Goal: Task Accomplishment & Management: Manage account settings

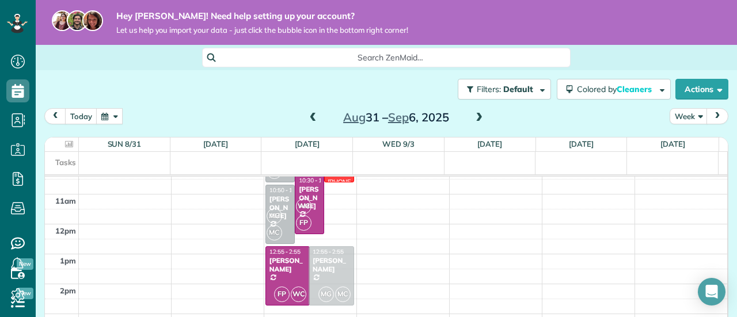
drag, startPoint x: 332, startPoint y: 273, endPoint x: 280, endPoint y: 264, distance: 52.6
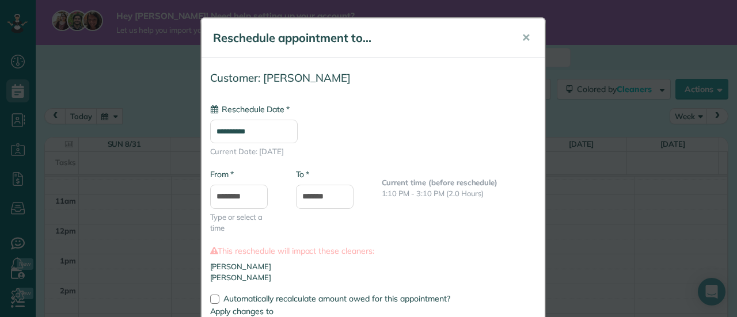
type input "**********"
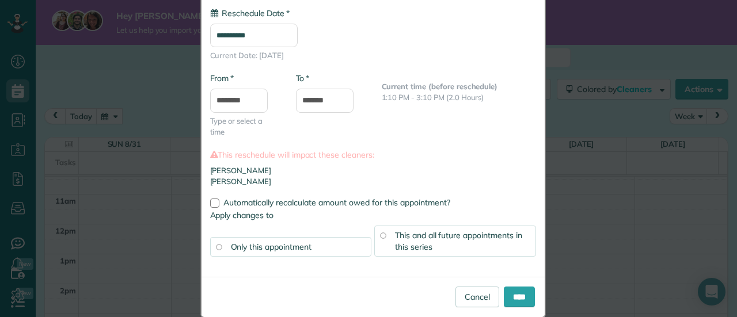
scroll to position [105, 0]
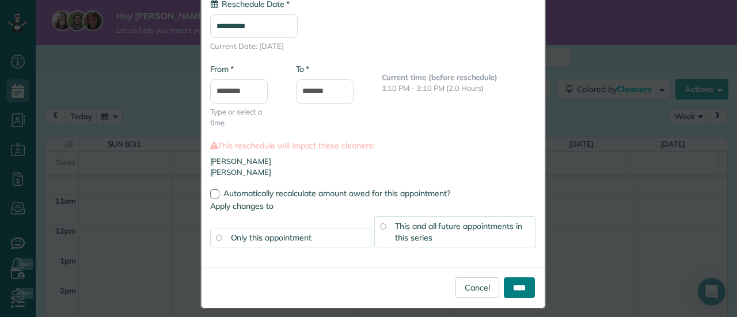
click at [508, 286] on input "****" at bounding box center [519, 288] width 31 height 21
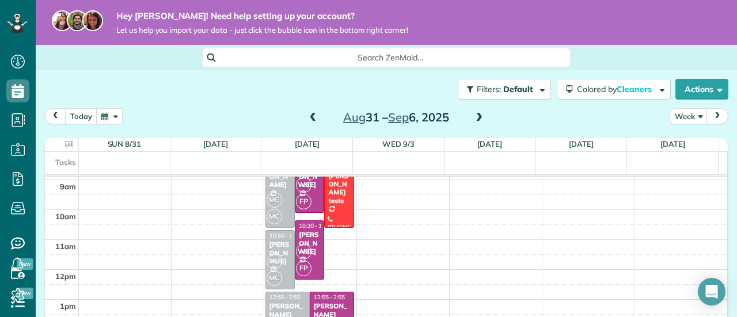
scroll to position [263, 0]
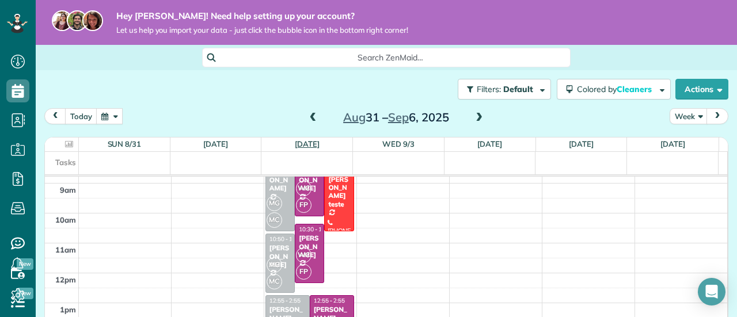
click at [305, 147] on link "[DATE]" at bounding box center [307, 143] width 25 height 9
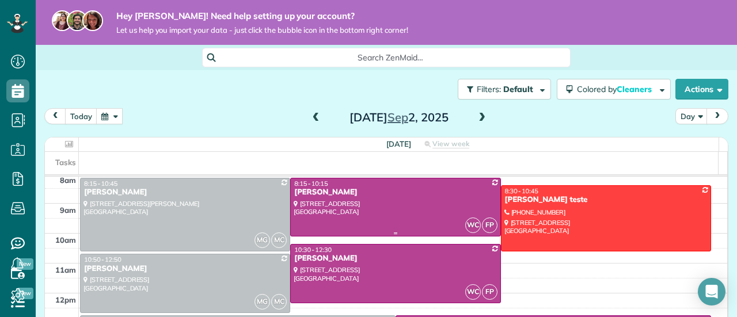
scroll to position [228, 0]
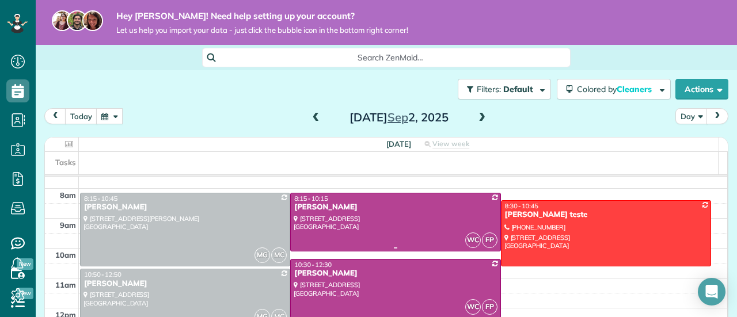
click at [466, 241] on span "WC" at bounding box center [474, 241] width 16 height 16
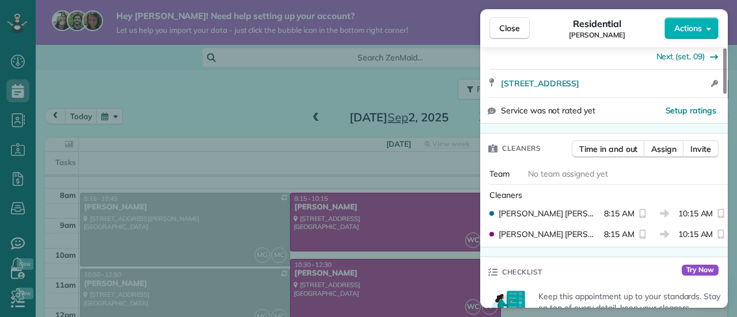
scroll to position [288, 0]
click at [391, 181] on div "Close Residential [PERSON_NAME] Actions This appointment is linked to Payroll I…" at bounding box center [368, 158] width 737 height 317
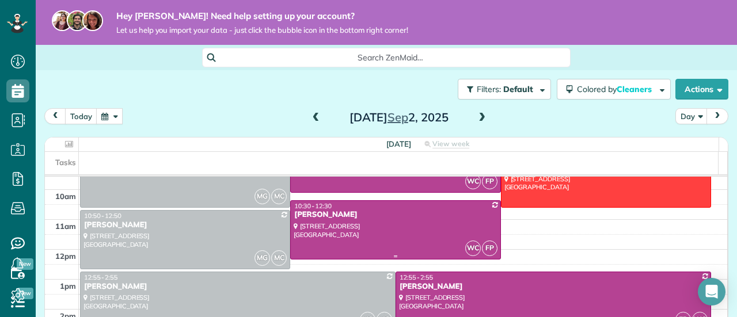
scroll to position [239, 0]
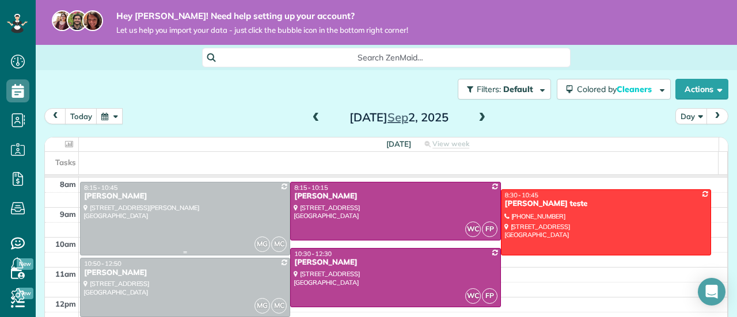
click at [228, 225] on div at bounding box center [185, 219] width 209 height 73
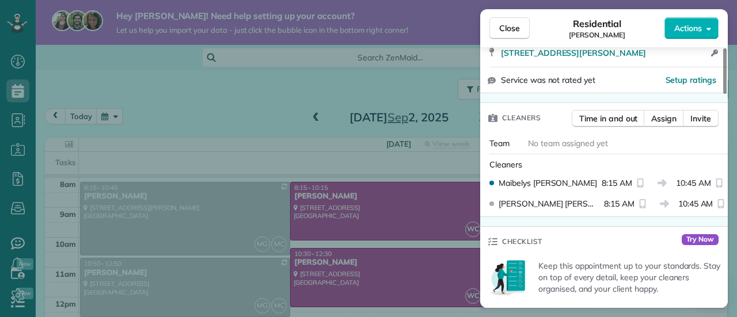
scroll to position [326, 0]
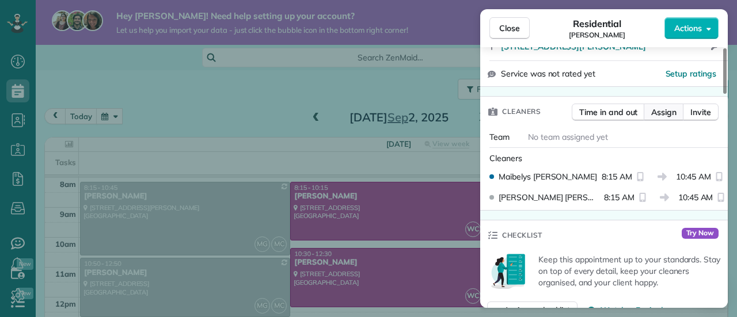
click at [669, 112] on span "Assign" at bounding box center [664, 113] width 25 height 12
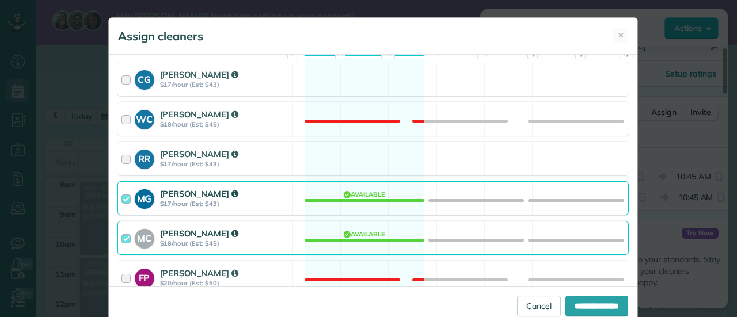
scroll to position [139, 0]
click at [122, 275] on div at bounding box center [128, 277] width 13 height 21
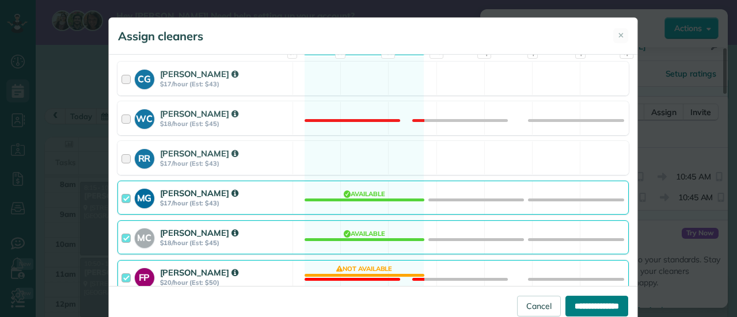
click at [572, 302] on input "**********" at bounding box center [597, 306] width 63 height 21
type input "**********"
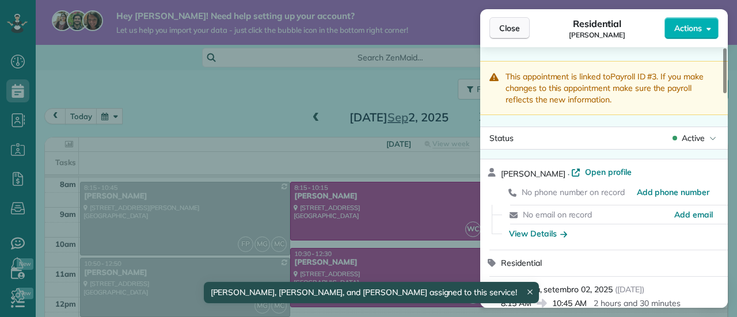
click at [510, 26] on span "Close" at bounding box center [510, 28] width 21 height 12
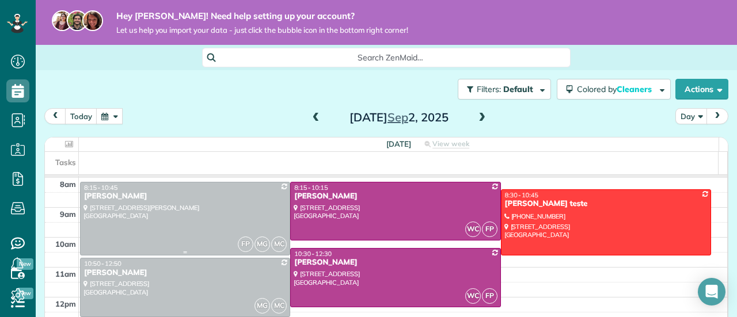
click at [248, 212] on div at bounding box center [185, 219] width 209 height 73
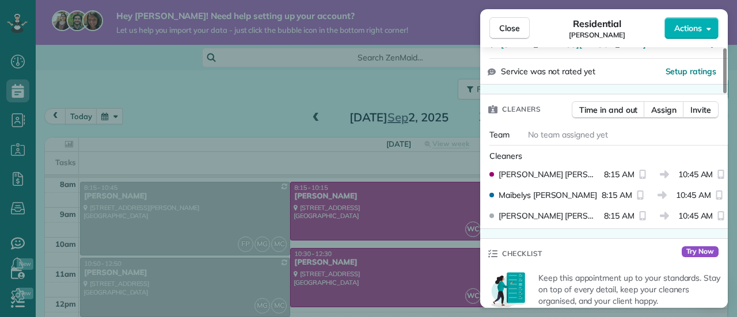
scroll to position [334, 0]
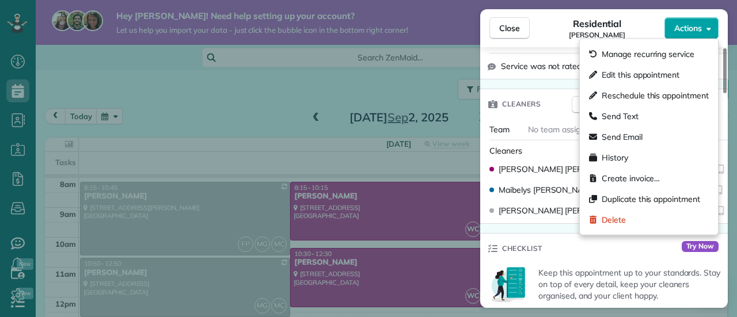
click at [685, 29] on span "Actions" at bounding box center [689, 28] width 28 height 12
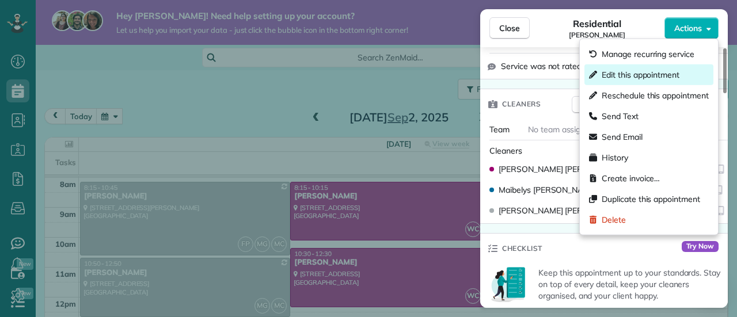
click at [633, 74] on span "Edit this appointment" at bounding box center [641, 75] width 78 height 12
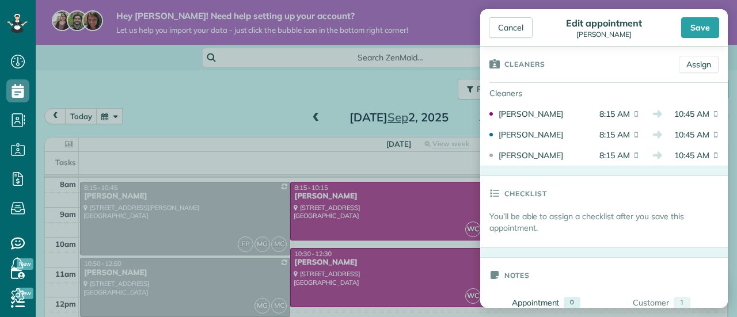
scroll to position [139, 0]
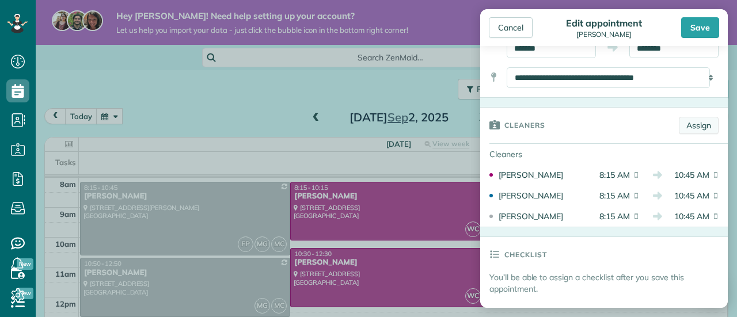
click at [695, 118] on link "Assign" at bounding box center [699, 125] width 40 height 17
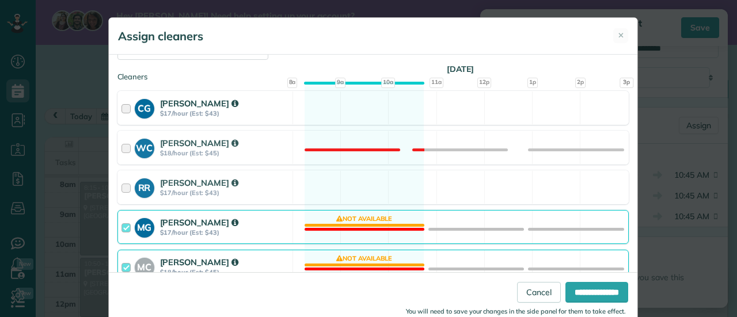
scroll to position [153, 0]
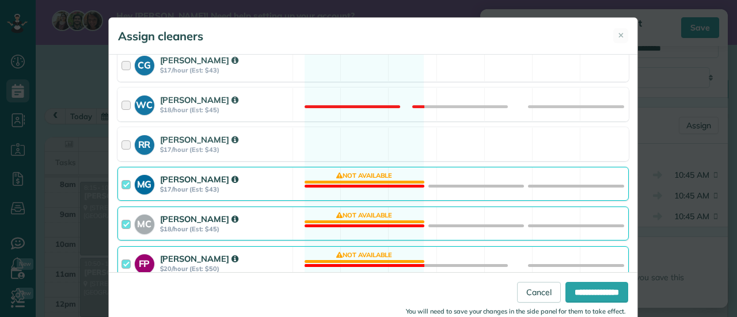
click at [118, 228] on div "MC [PERSON_NAME] $18/hour (Est: $45)" at bounding box center [205, 223] width 175 height 33
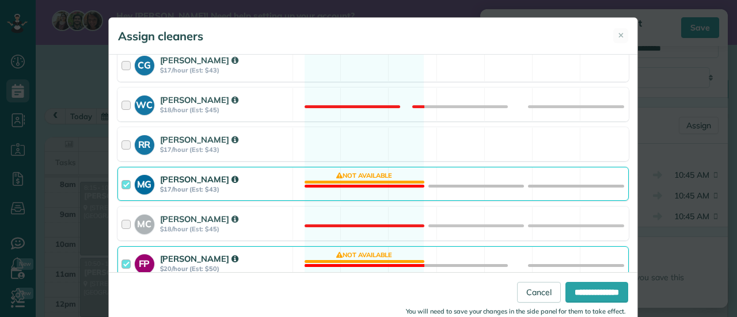
click at [123, 180] on div at bounding box center [128, 183] width 13 height 21
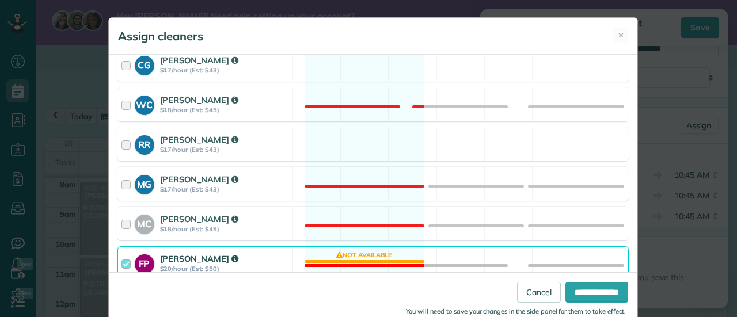
click at [122, 260] on div at bounding box center [128, 263] width 13 height 21
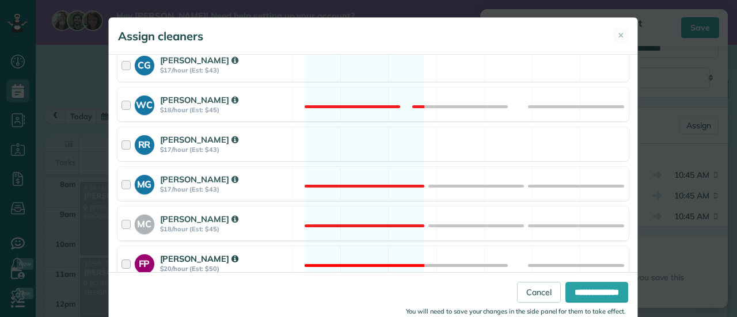
click at [122, 260] on div at bounding box center [128, 263] width 13 height 21
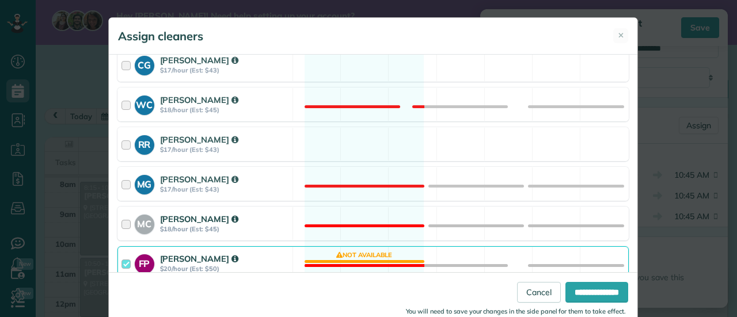
click at [122, 220] on div at bounding box center [128, 223] width 13 height 21
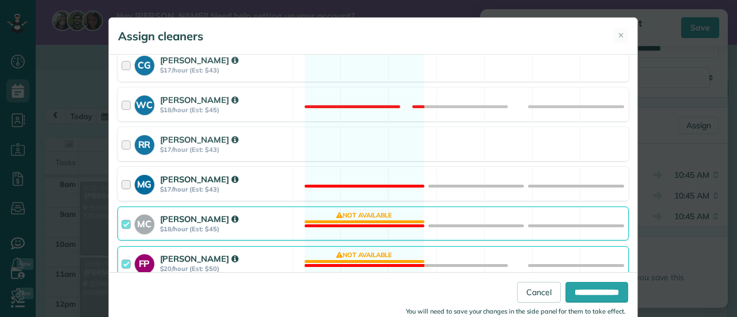
click at [122, 184] on div at bounding box center [128, 183] width 13 height 21
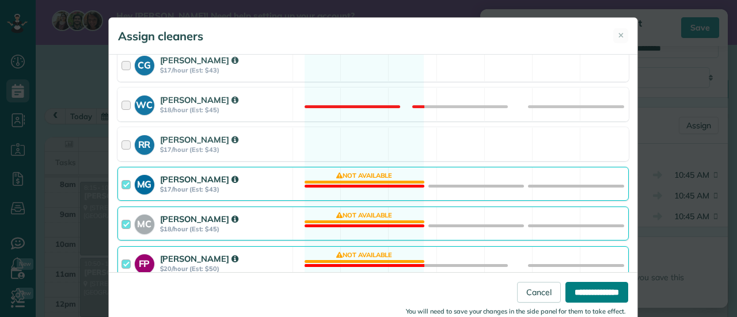
click at [577, 300] on input "**********" at bounding box center [597, 292] width 63 height 21
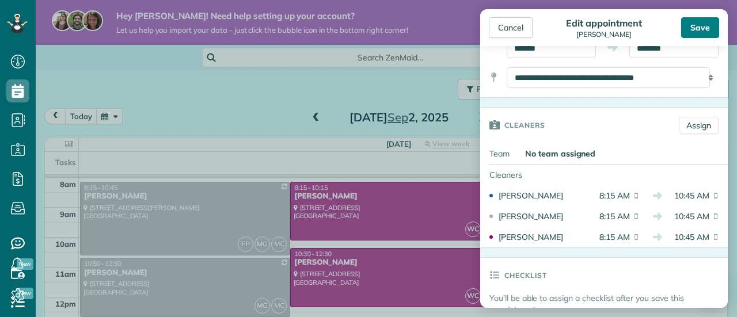
click at [694, 20] on div "Save" at bounding box center [701, 27] width 38 height 21
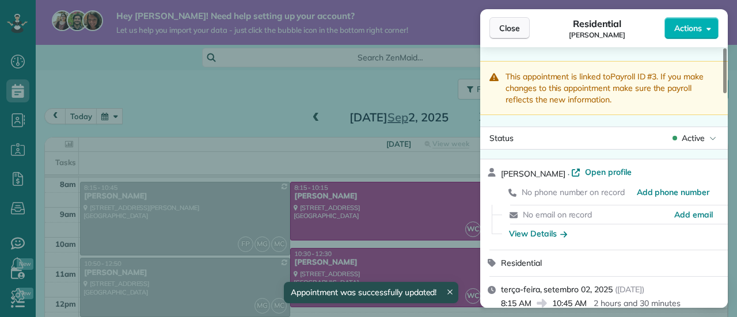
click at [507, 25] on span "Close" at bounding box center [510, 28] width 21 height 12
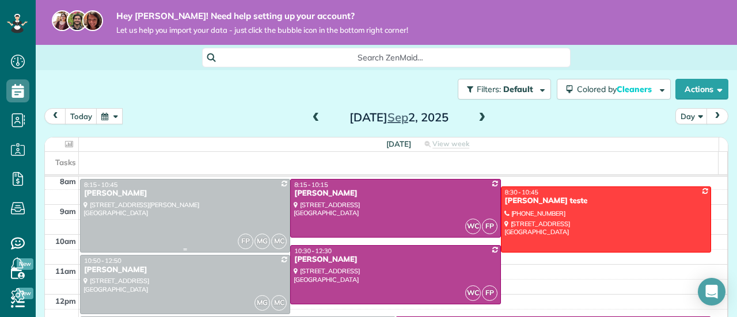
scroll to position [240, 0]
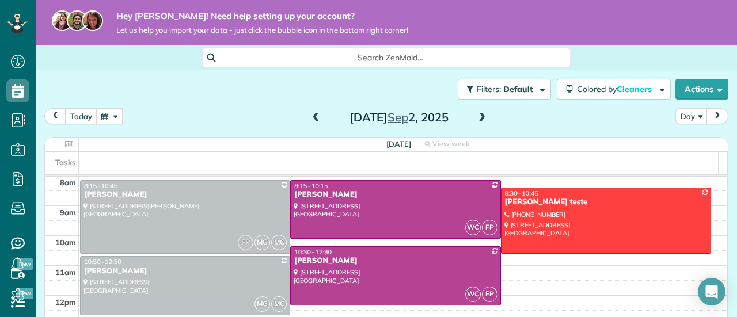
click at [258, 210] on div at bounding box center [185, 217] width 209 height 73
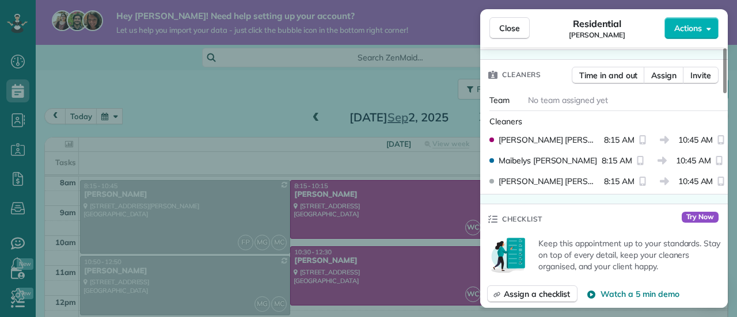
scroll to position [362, 0]
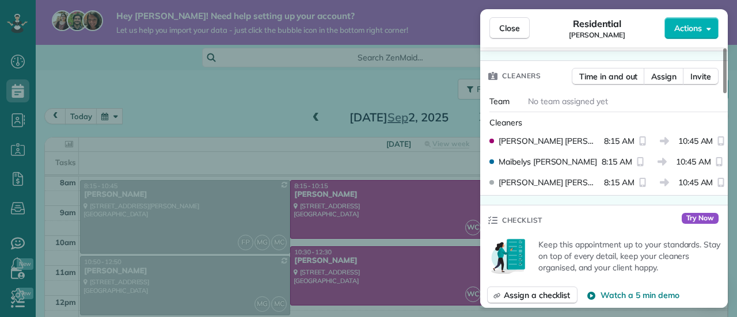
click at [186, 205] on div "Close Residential [PERSON_NAME] Actions This appointment is linked to Payroll I…" at bounding box center [368, 158] width 737 height 317
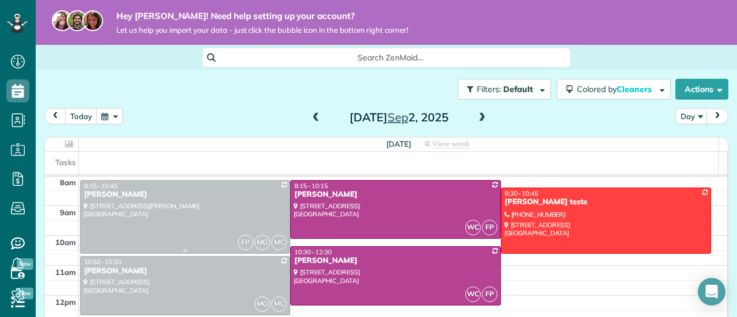
click at [230, 205] on div at bounding box center [185, 217] width 209 height 73
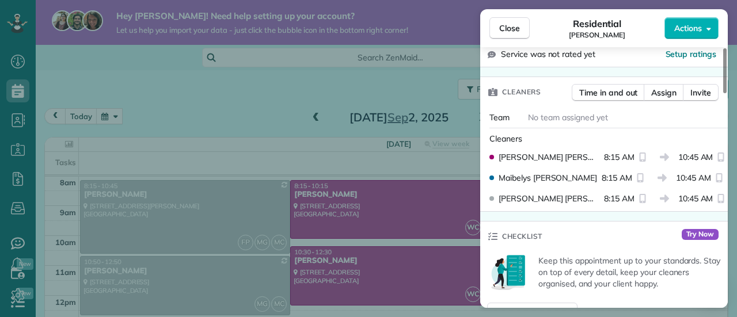
scroll to position [360, 0]
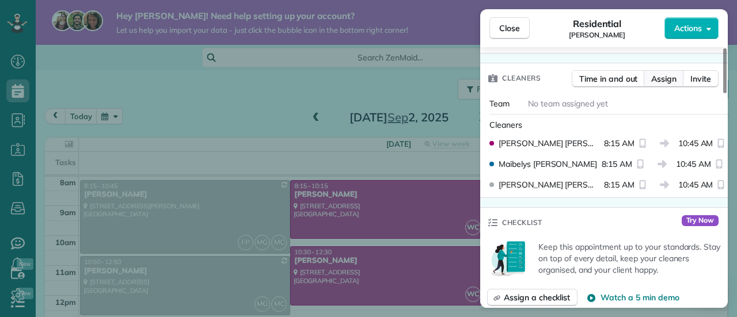
click at [652, 74] on button "Assign" at bounding box center [664, 78] width 40 height 17
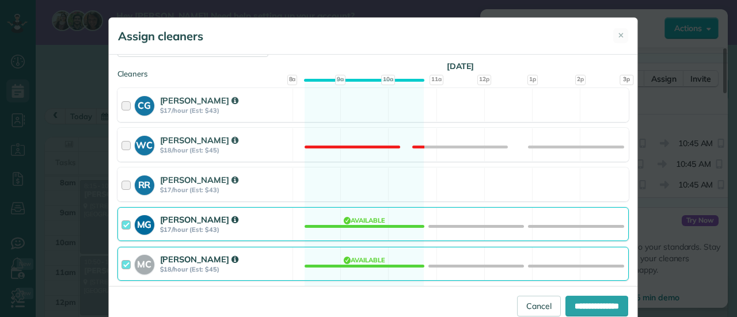
scroll to position [137, 0]
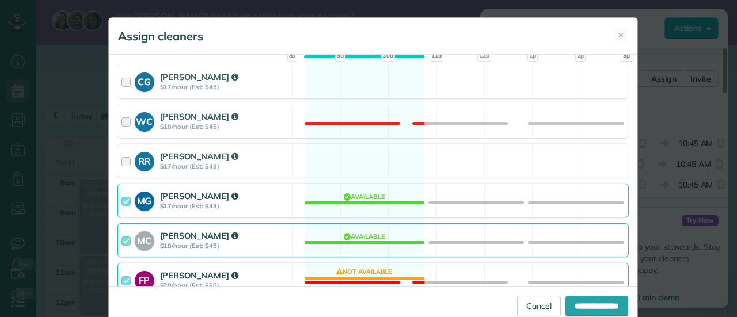
click at [122, 237] on div at bounding box center [128, 240] width 13 height 21
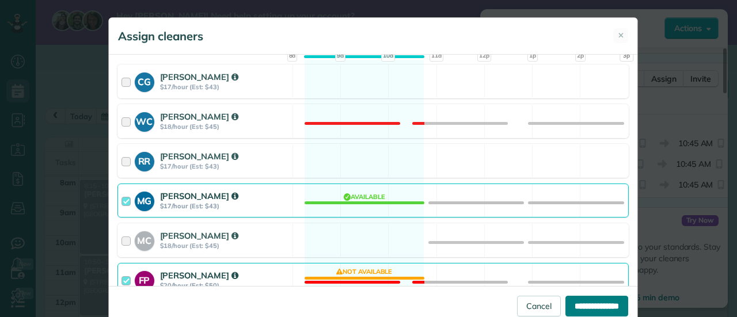
click at [574, 300] on input "**********" at bounding box center [597, 306] width 63 height 21
type input "**********"
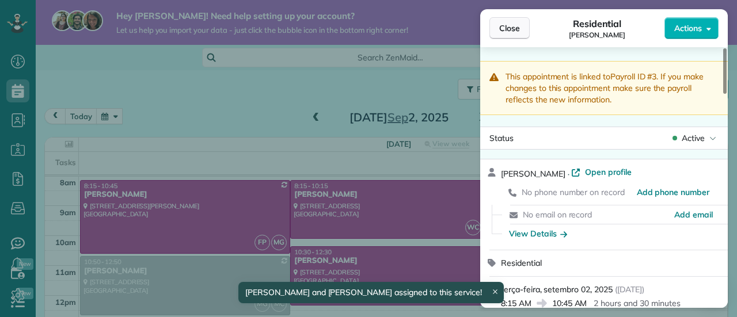
click at [521, 28] on button "Close" at bounding box center [510, 28] width 40 height 22
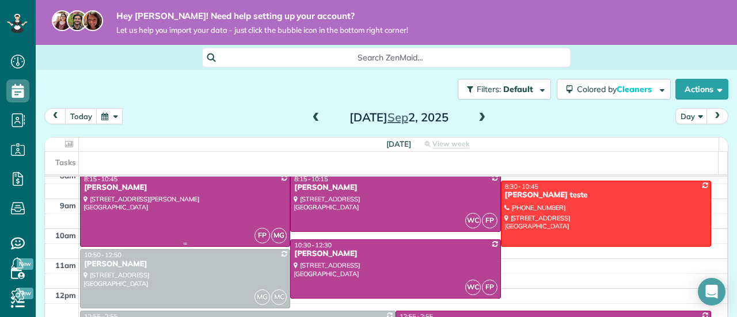
scroll to position [249, 0]
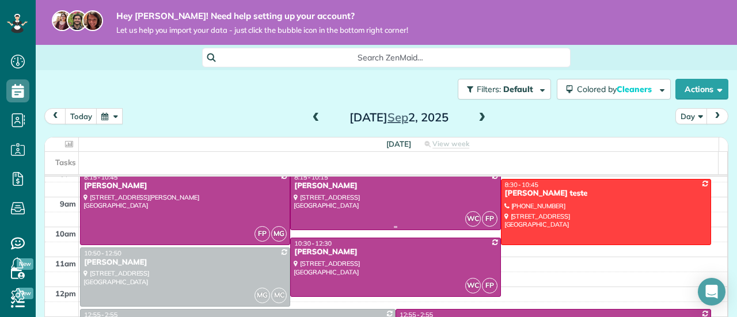
click at [349, 199] on div at bounding box center [395, 201] width 209 height 58
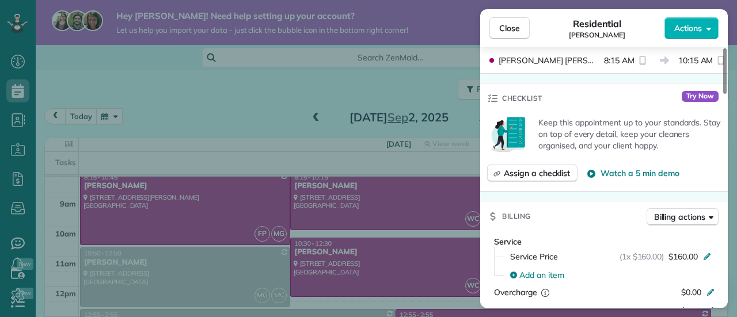
scroll to position [287, 0]
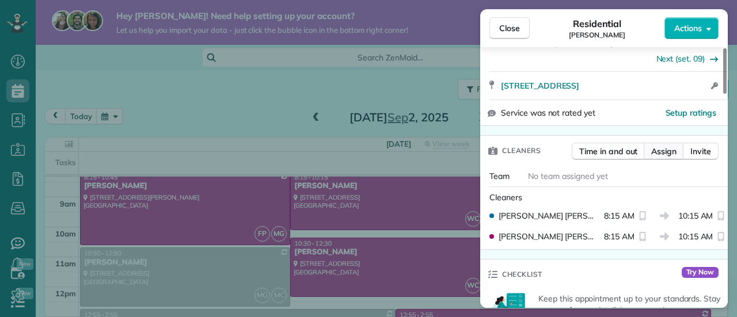
click at [676, 154] on span "Assign" at bounding box center [664, 152] width 25 height 12
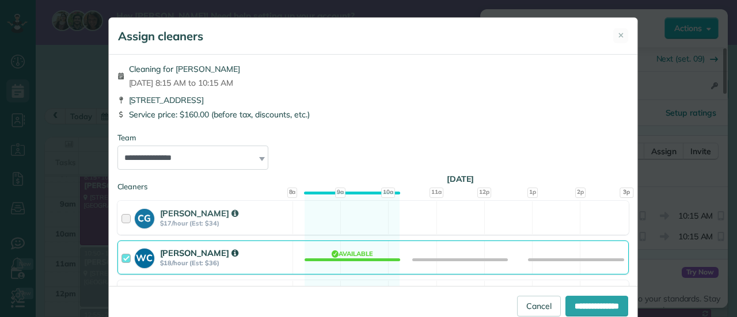
click at [124, 256] on div at bounding box center [128, 257] width 13 height 21
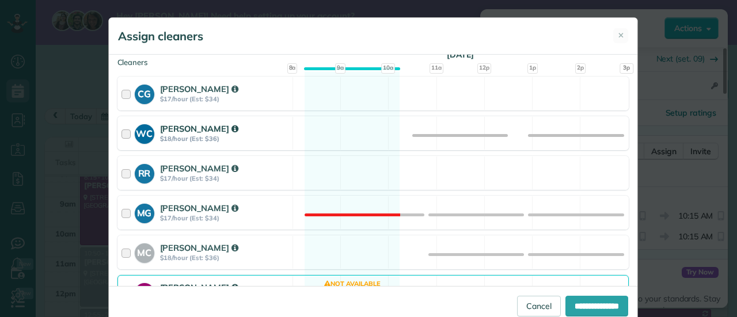
scroll to position [126, 0]
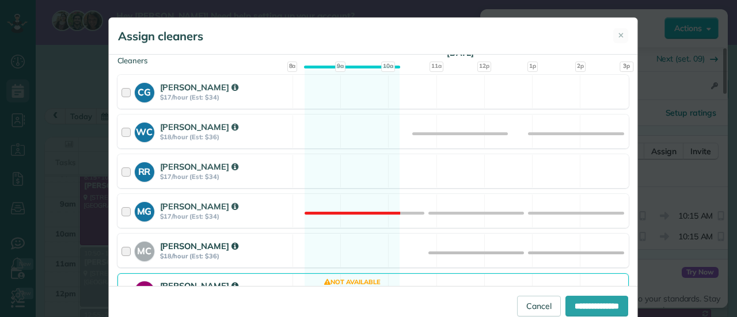
click at [122, 246] on div at bounding box center [128, 250] width 13 height 21
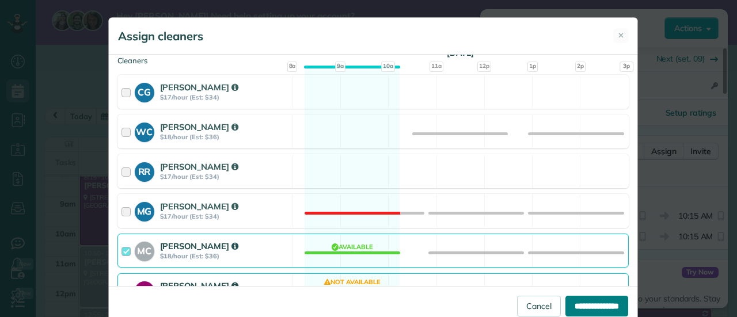
click at [566, 303] on input "**********" at bounding box center [597, 306] width 63 height 21
type input "**********"
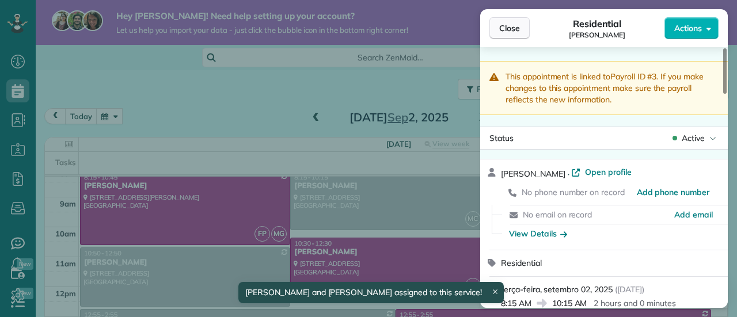
click at [514, 25] on span "Close" at bounding box center [510, 28] width 21 height 12
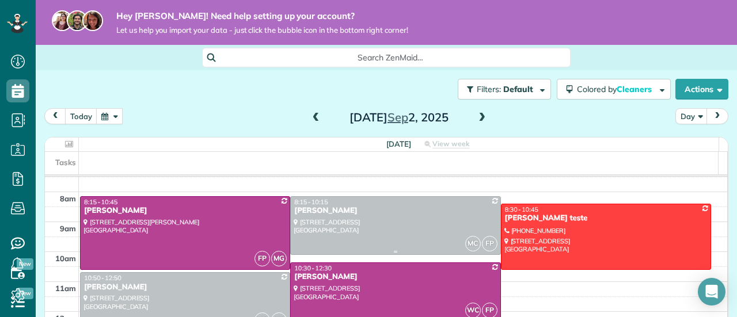
scroll to position [237, 0]
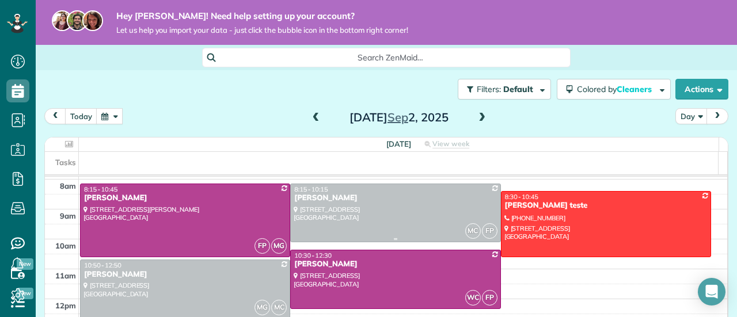
click at [388, 210] on div at bounding box center [395, 213] width 209 height 58
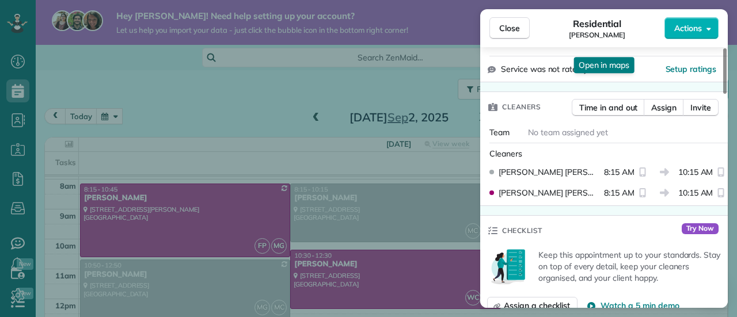
scroll to position [340, 0]
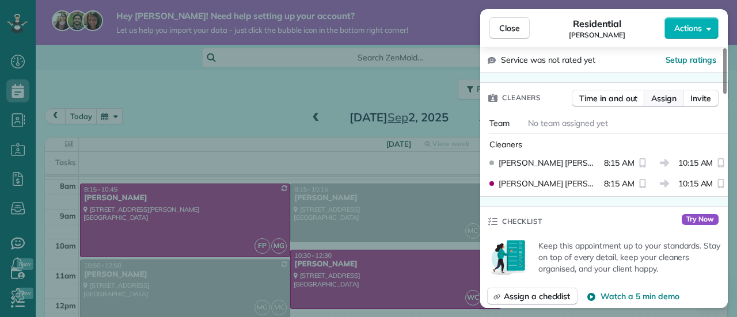
click at [665, 99] on span "Assign" at bounding box center [664, 99] width 25 height 12
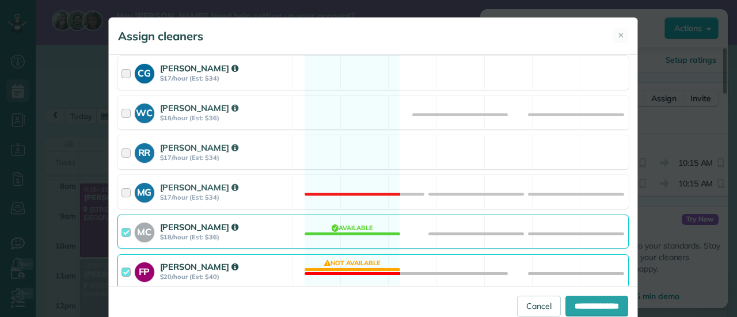
scroll to position [181, 0]
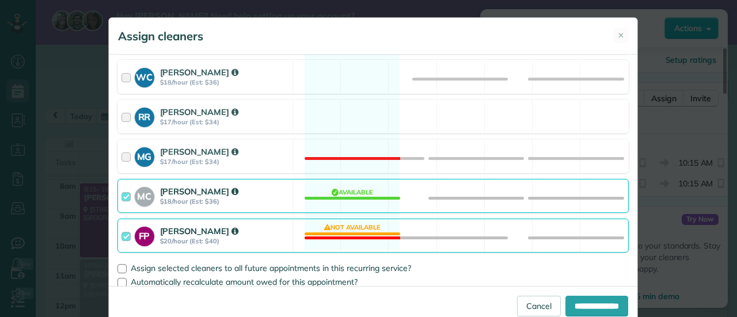
click at [122, 190] on div at bounding box center [128, 196] width 13 height 21
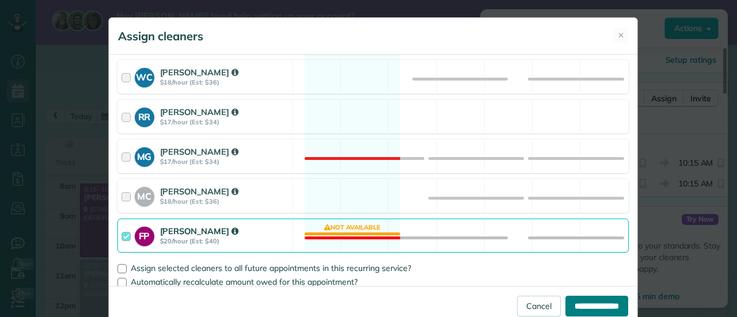
click at [581, 305] on input "**********" at bounding box center [597, 306] width 63 height 21
type input "**********"
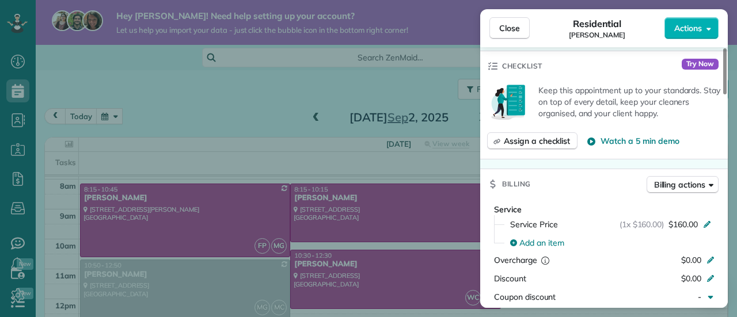
scroll to position [476, 0]
click at [506, 26] on span "Close" at bounding box center [510, 28] width 21 height 12
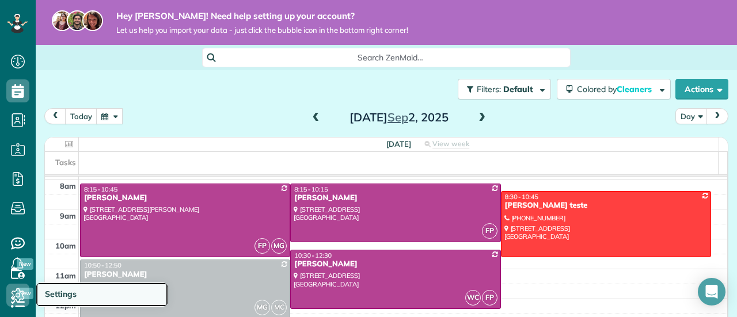
click at [81, 290] on link "Settings" at bounding box center [102, 295] width 133 height 24
